Goal: Information Seeking & Learning: Learn about a topic

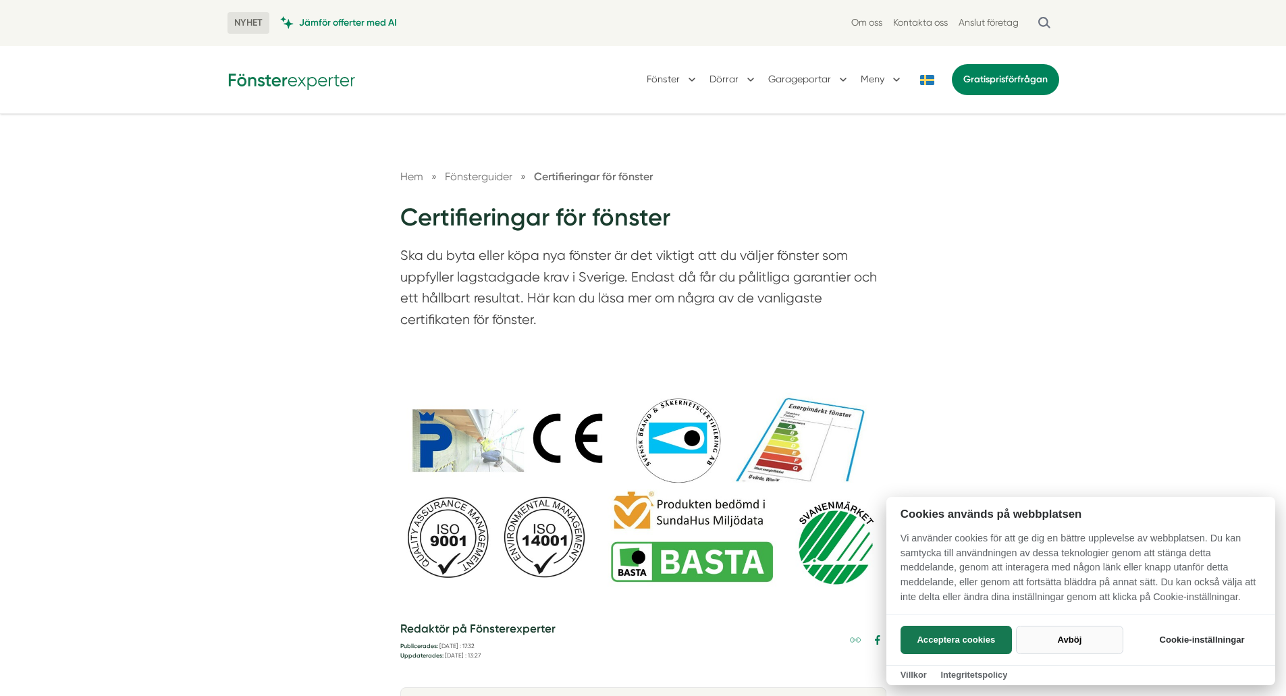
click at [1046, 643] on button "Avböj" at bounding box center [1069, 640] width 107 height 28
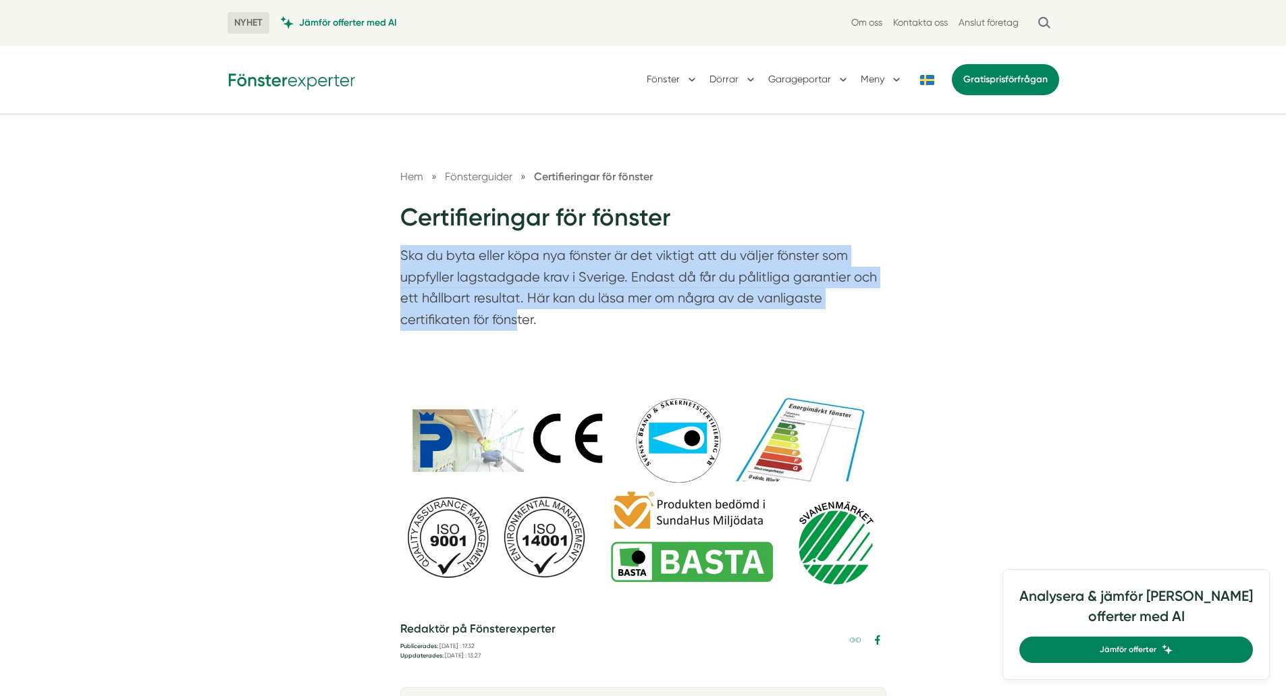
drag, startPoint x: 403, startPoint y: 257, endPoint x: 516, endPoint y: 313, distance: 126.5
click at [516, 313] on p "Ska du byta eller köpa nya fönster är det viktigt att du väljer fönster som upp…" at bounding box center [643, 291] width 486 height 92
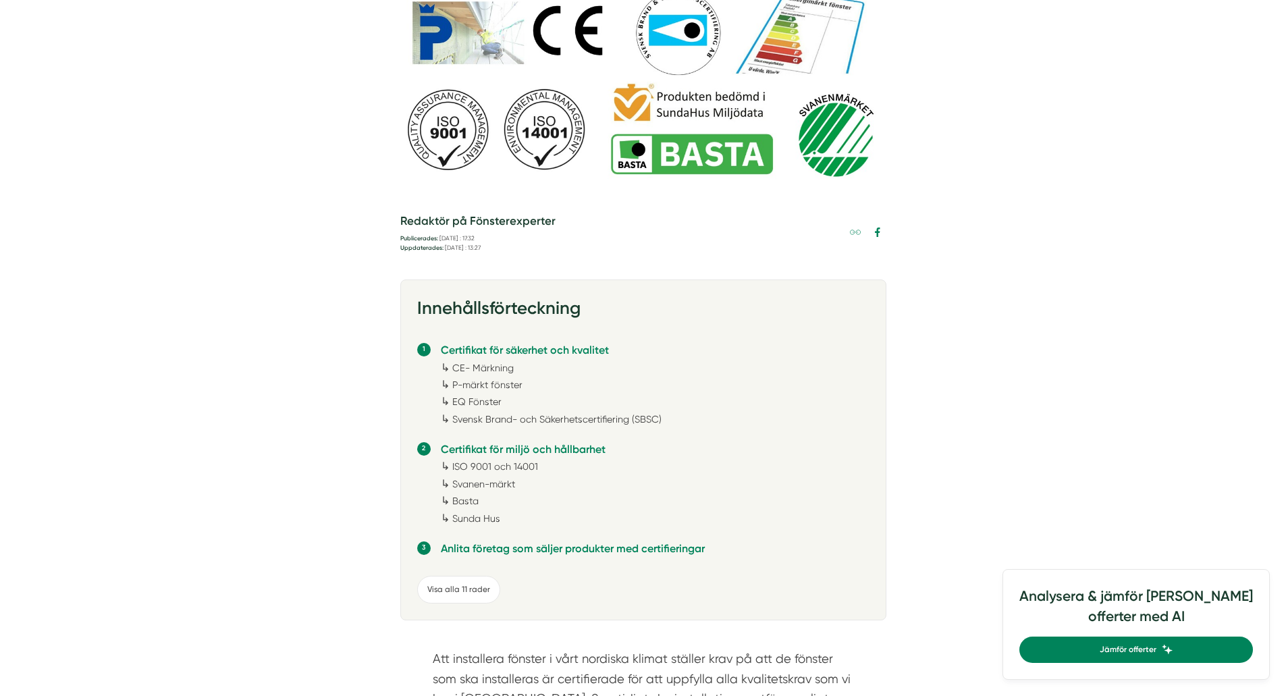
scroll to position [473, 0]
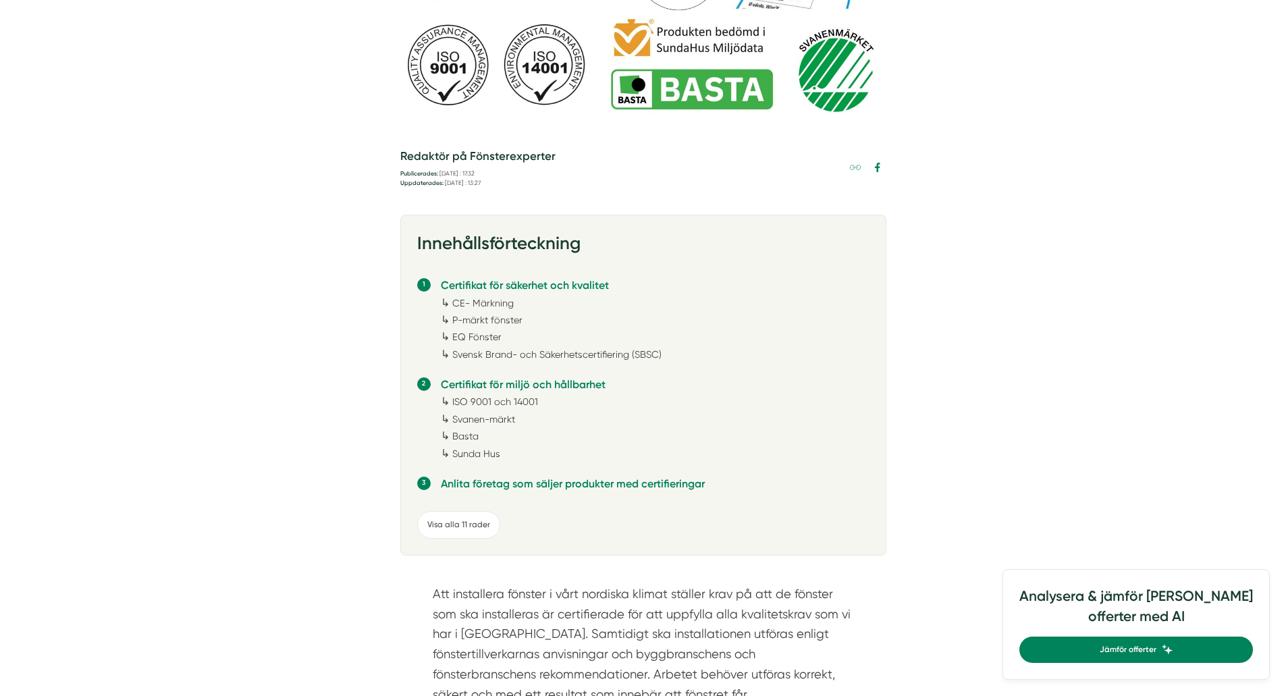
click at [450, 523] on div "Visa alla 11 rader" at bounding box center [458, 525] width 83 height 28
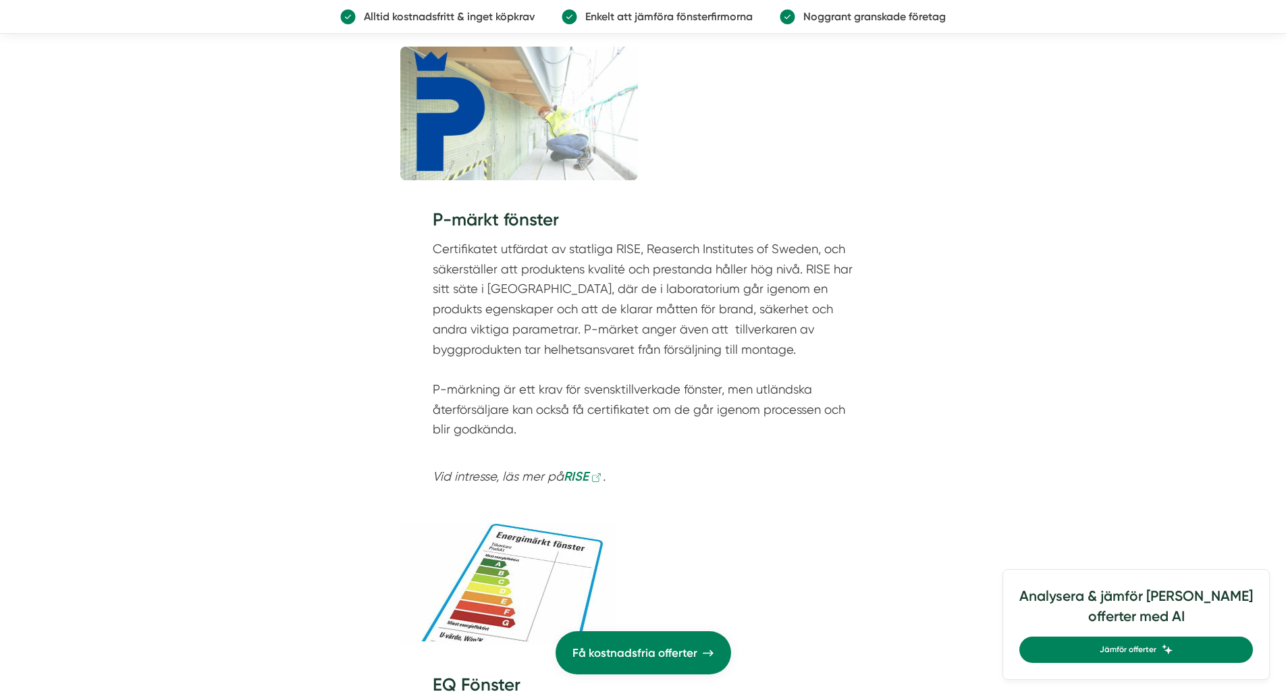
scroll to position [2025, 0]
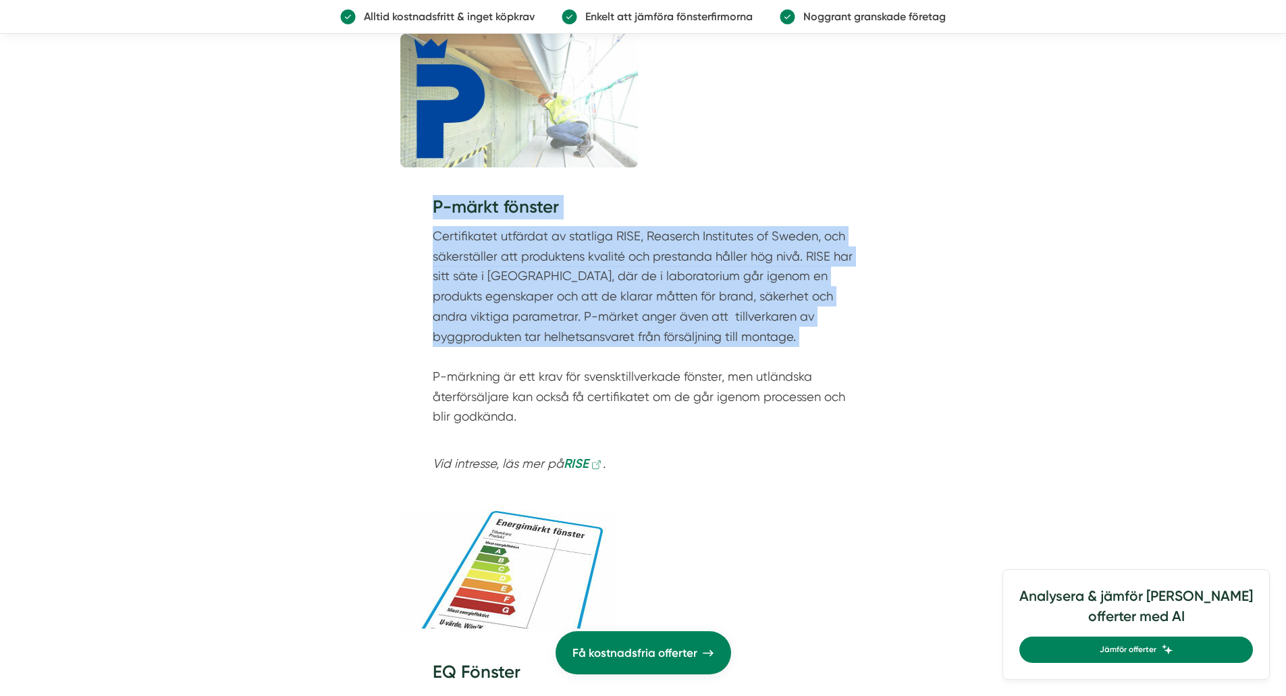
drag, startPoint x: 506, startPoint y: 213, endPoint x: 591, endPoint y: 361, distance: 170.8
click at [591, 361] on div "P-märkt fönster Certifikatet utfärdat av statliga RISE, Reaserch Institutes of …" at bounding box center [643, 339] width 486 height 327
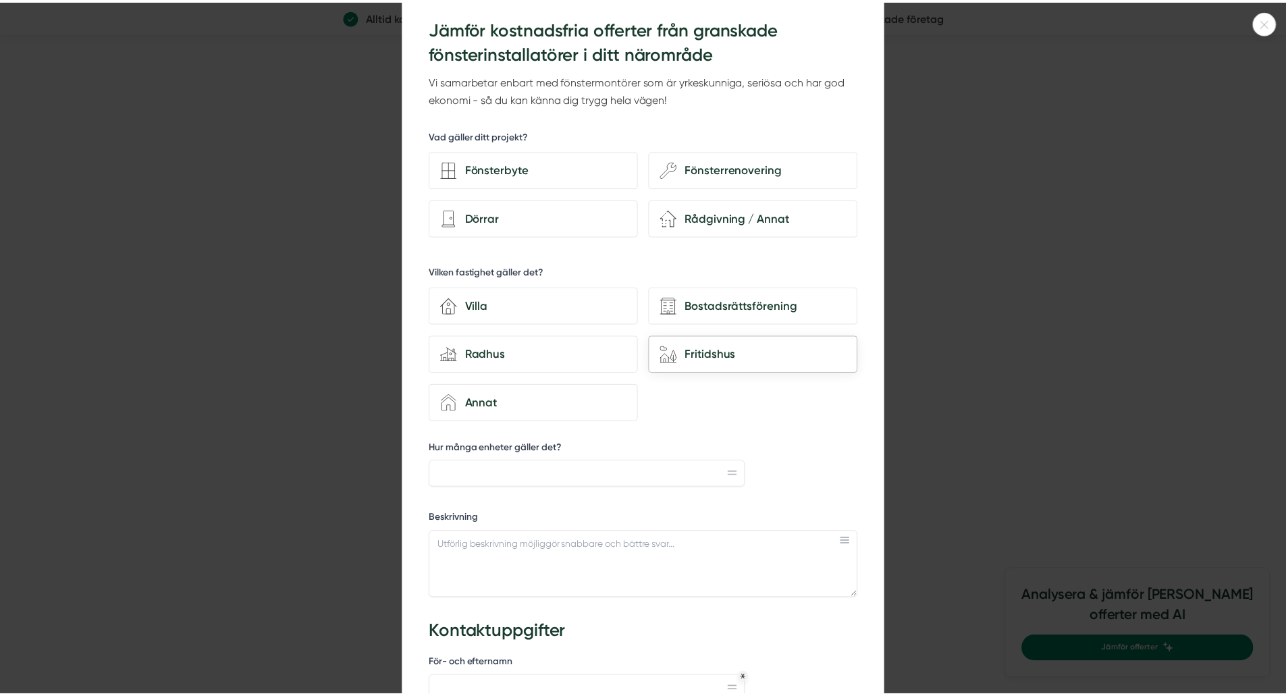
scroll to position [0, 0]
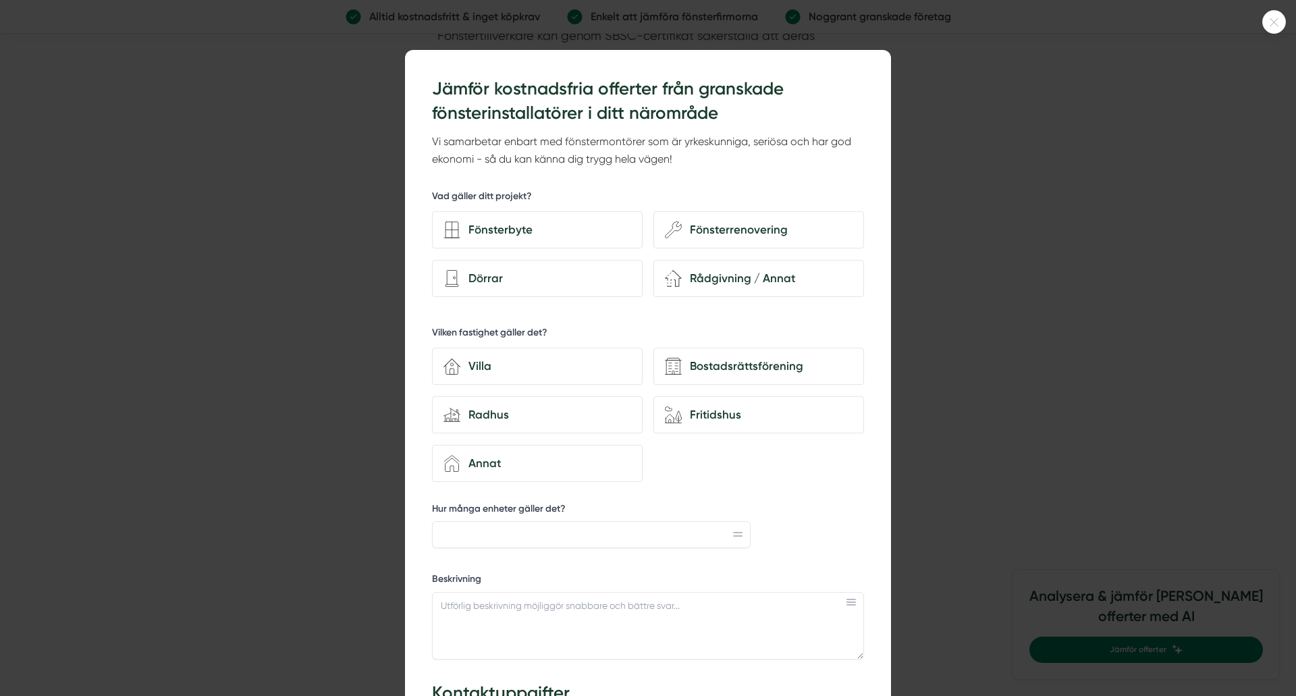
drag, startPoint x: 252, startPoint y: 134, endPoint x: 260, endPoint y: 136, distance: 8.2
click at [257, 136] on div at bounding box center [648, 348] width 1296 height 696
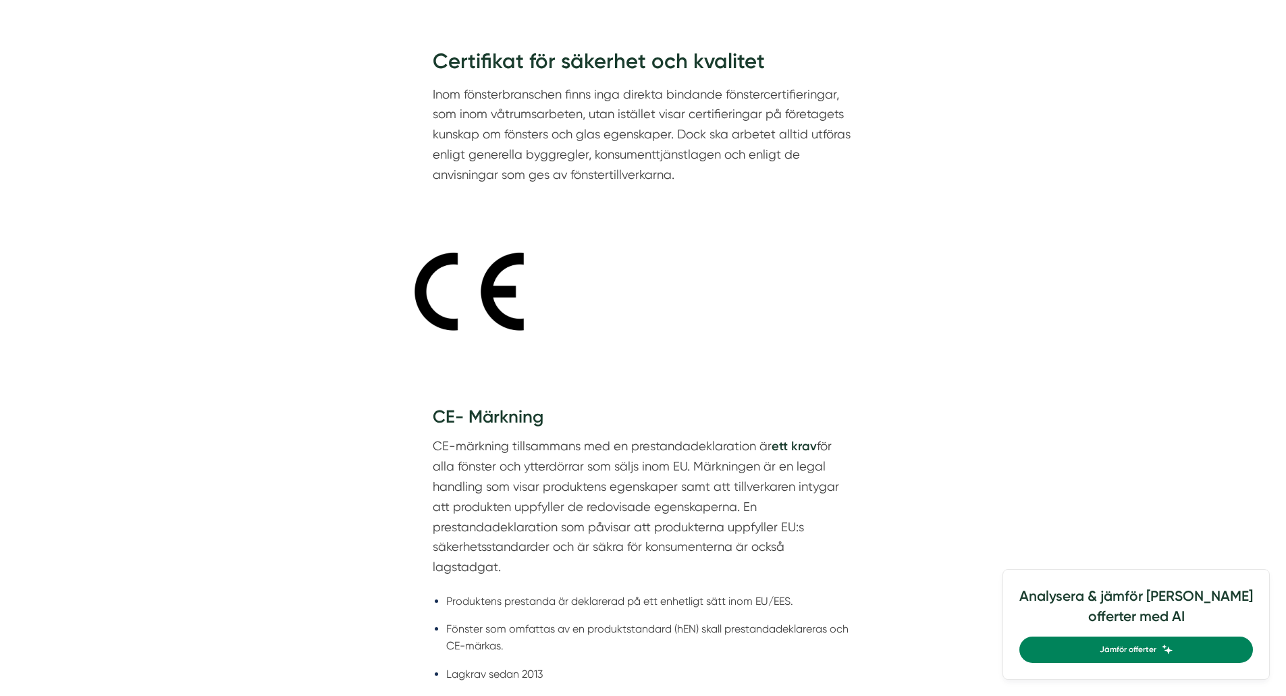
scroll to position [1958, 0]
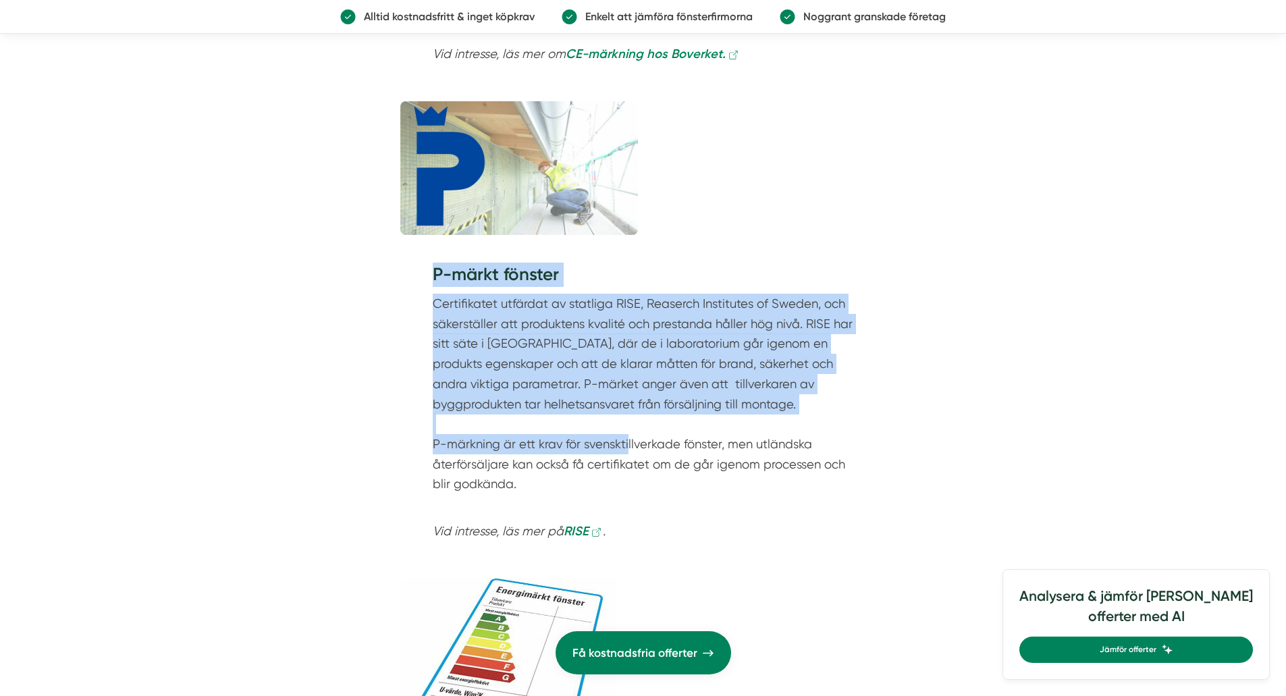
drag, startPoint x: 431, startPoint y: 280, endPoint x: 628, endPoint y: 443, distance: 256.0
click at [628, 443] on div "P-märkt fönster Certifikatet utfärdat av statliga RISE, Reaserch Institutes of …" at bounding box center [643, 406] width 486 height 327
click at [558, 444] on p "Certifikatet utfärdat av statliga RISE, Reaserch Institutes of Sweden, och säke…" at bounding box center [643, 404] width 421 height 221
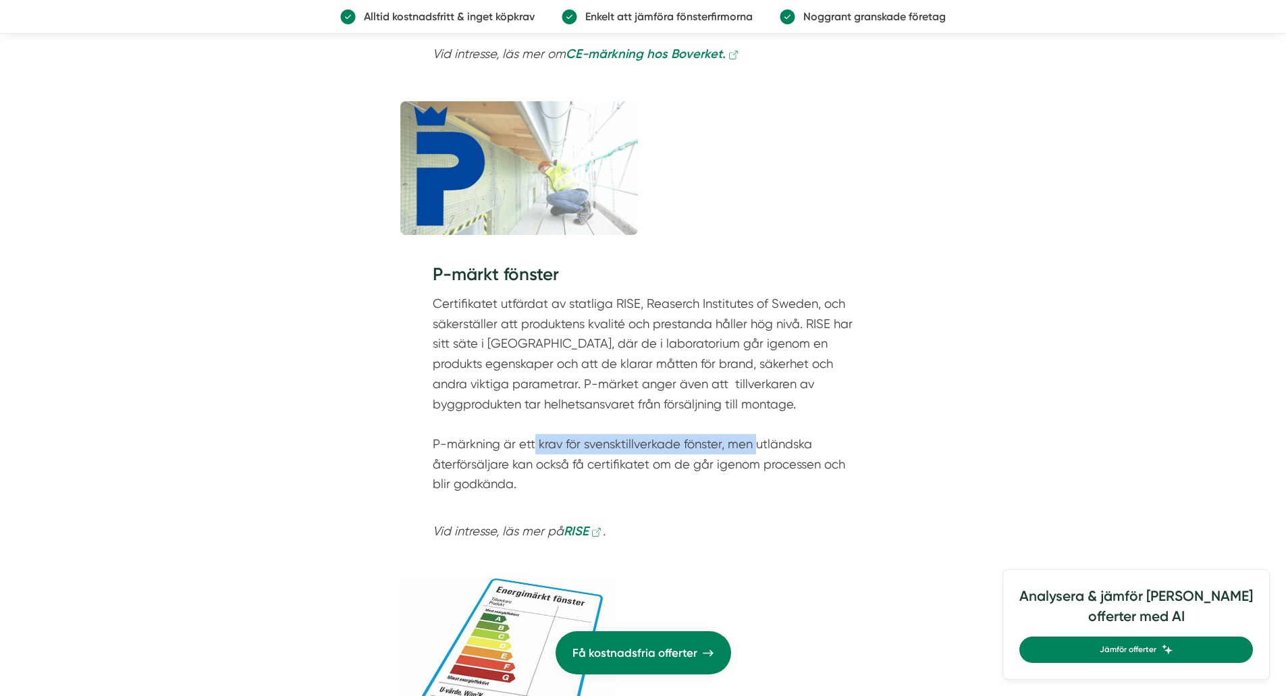
drag, startPoint x: 564, startPoint y: 450, endPoint x: 755, endPoint y: 442, distance: 191.2
click at [755, 442] on p "Certifikatet utfärdat av statliga RISE, Reaserch Institutes of Sweden, och säke…" at bounding box center [643, 404] width 421 height 221
click at [743, 440] on p "Certifikatet utfärdat av statliga RISE, Reaserch Institutes of Sweden, och säke…" at bounding box center [643, 404] width 421 height 221
drag, startPoint x: 432, startPoint y: 438, endPoint x: 537, endPoint y: 481, distance: 113.8
click at [537, 481] on p "Certifikatet utfärdat av statliga RISE, Reaserch Institutes of Sweden, och säke…" at bounding box center [643, 404] width 421 height 221
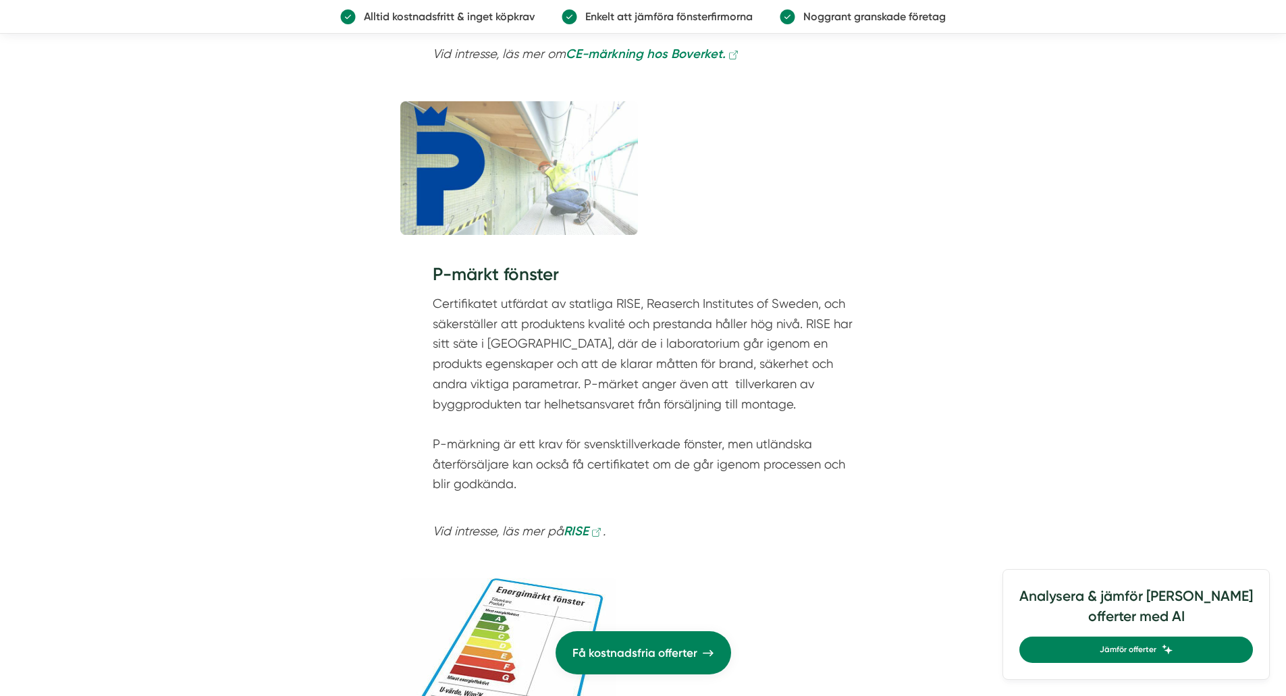
click at [537, 481] on p "Certifikatet utfärdat av statliga RISE, Reaserch Institutes of Sweden, och säke…" at bounding box center [643, 404] width 421 height 221
